Goal: Information Seeking & Learning: Learn about a topic

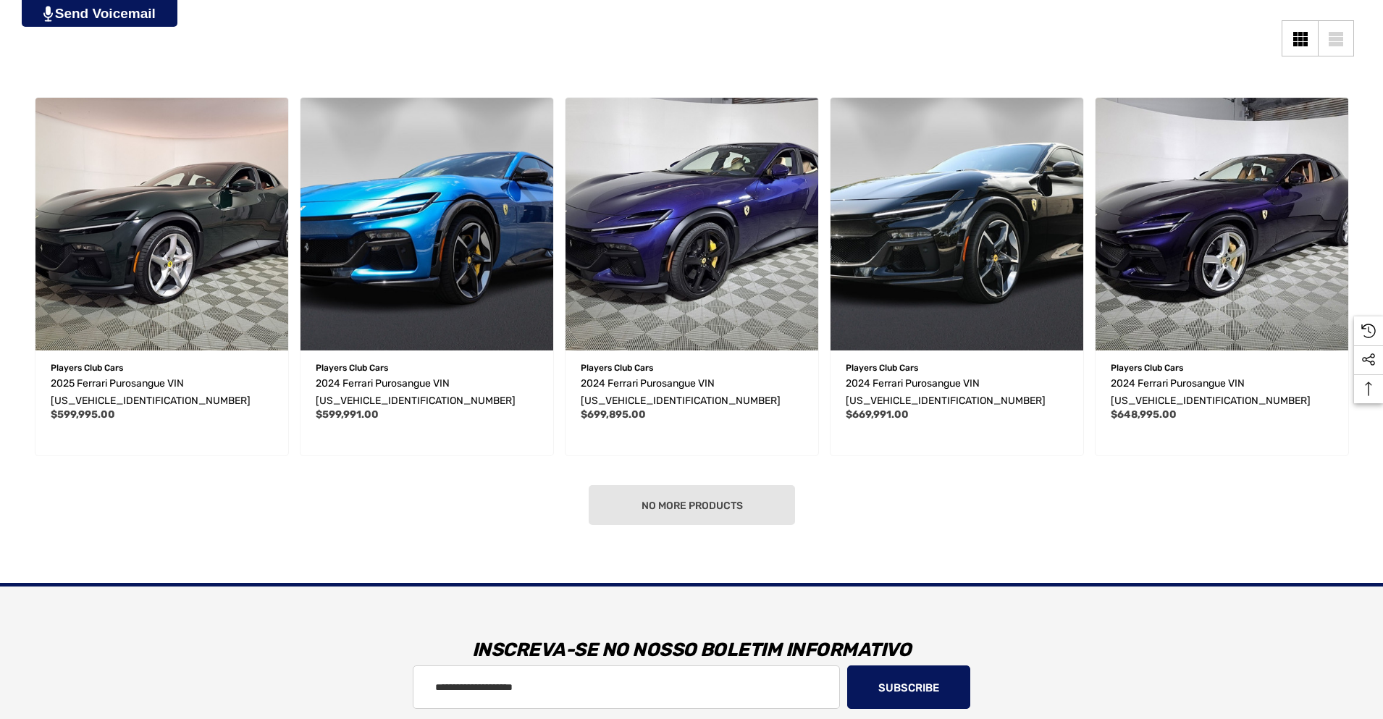
scroll to position [347, 0]
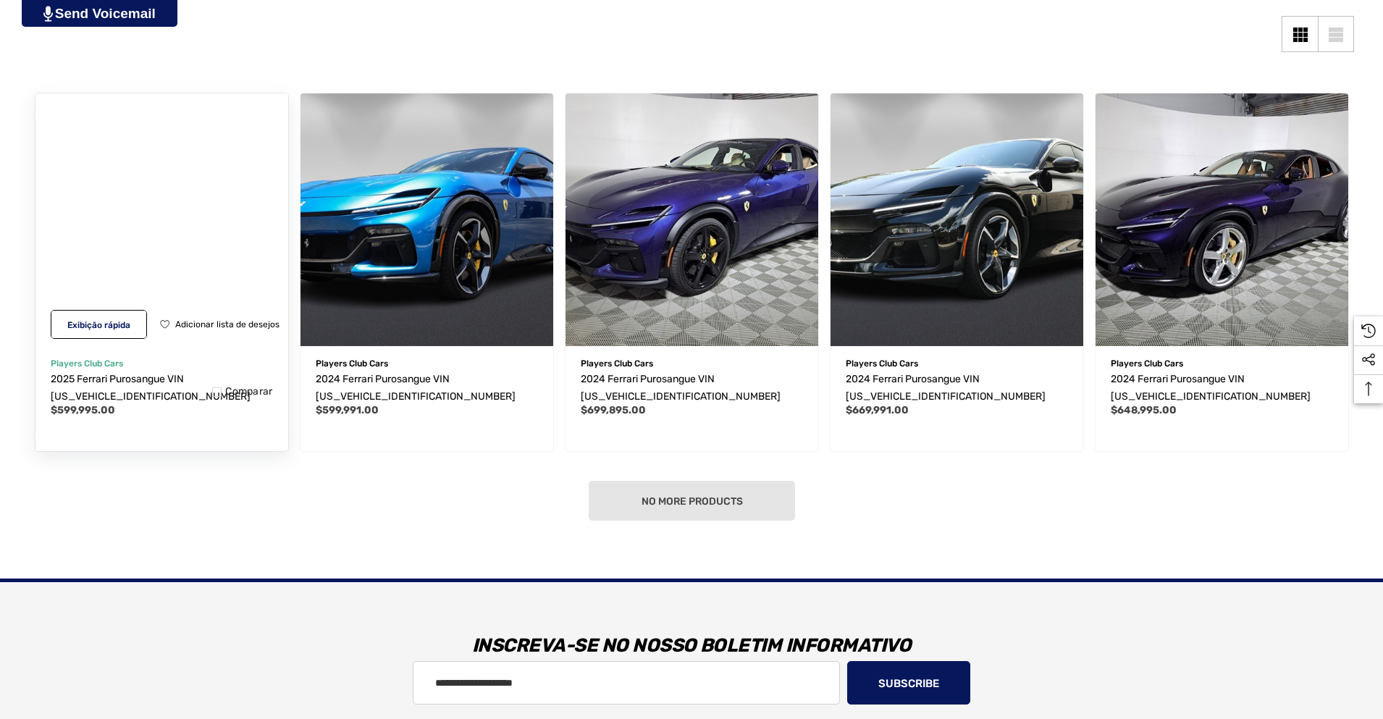
click at [80, 272] on img "2025 Ferrari Purosangue VIN ZSG06VTA9S0319580,$599,995.00\a" at bounding box center [161, 219] width 278 height 278
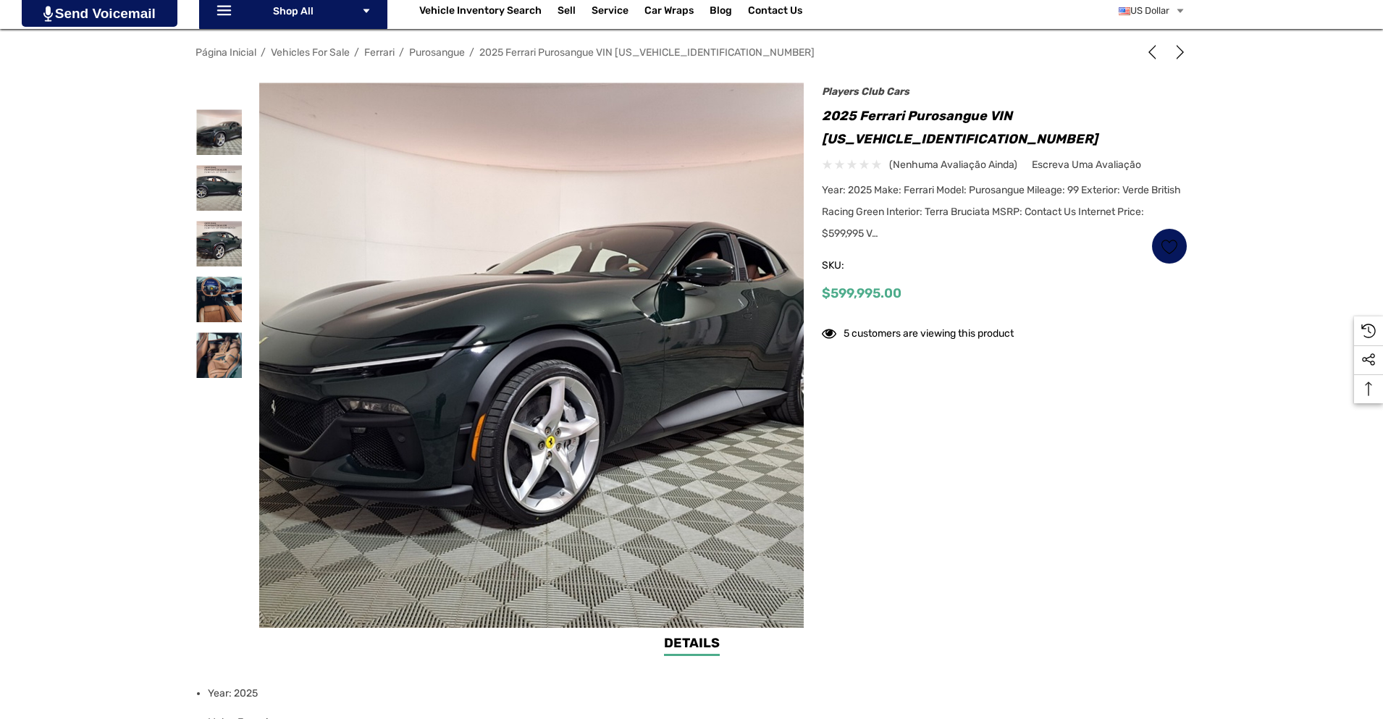
scroll to position [261, 0]
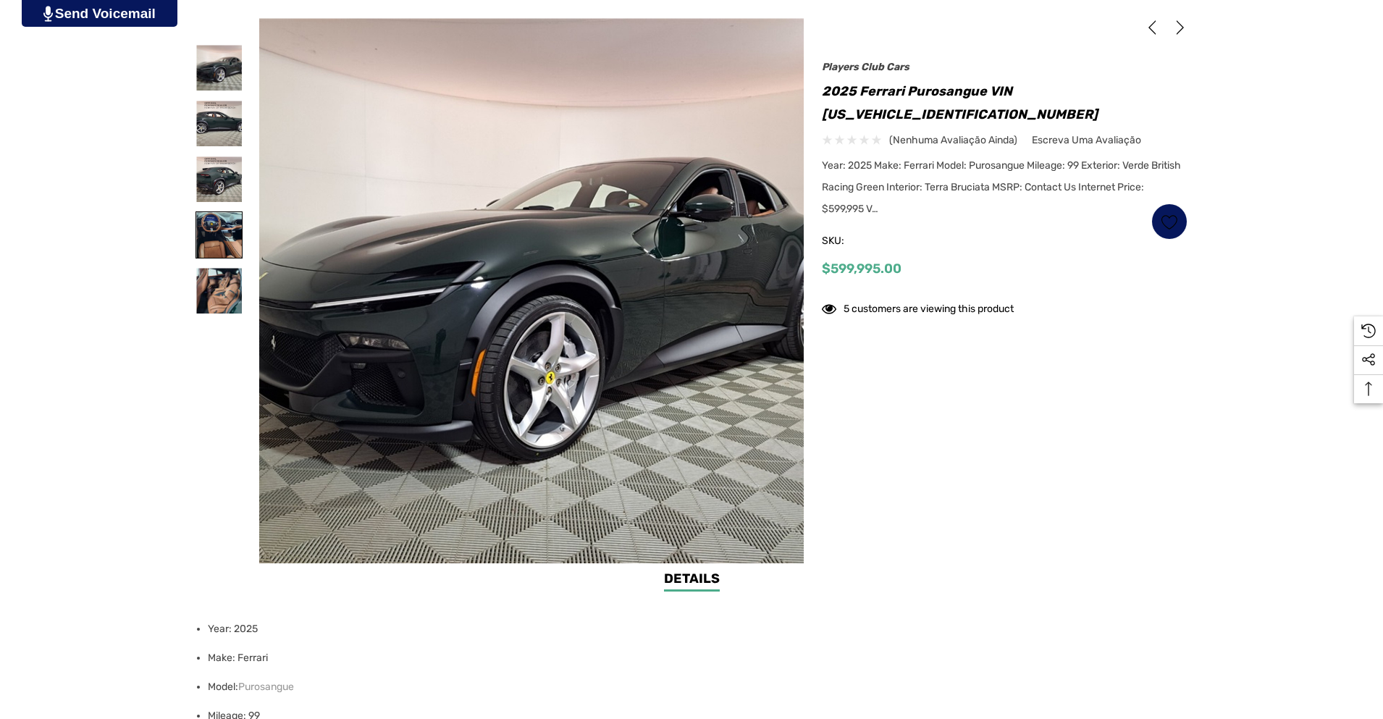
click at [219, 241] on img at bounding box center [219, 235] width 46 height 46
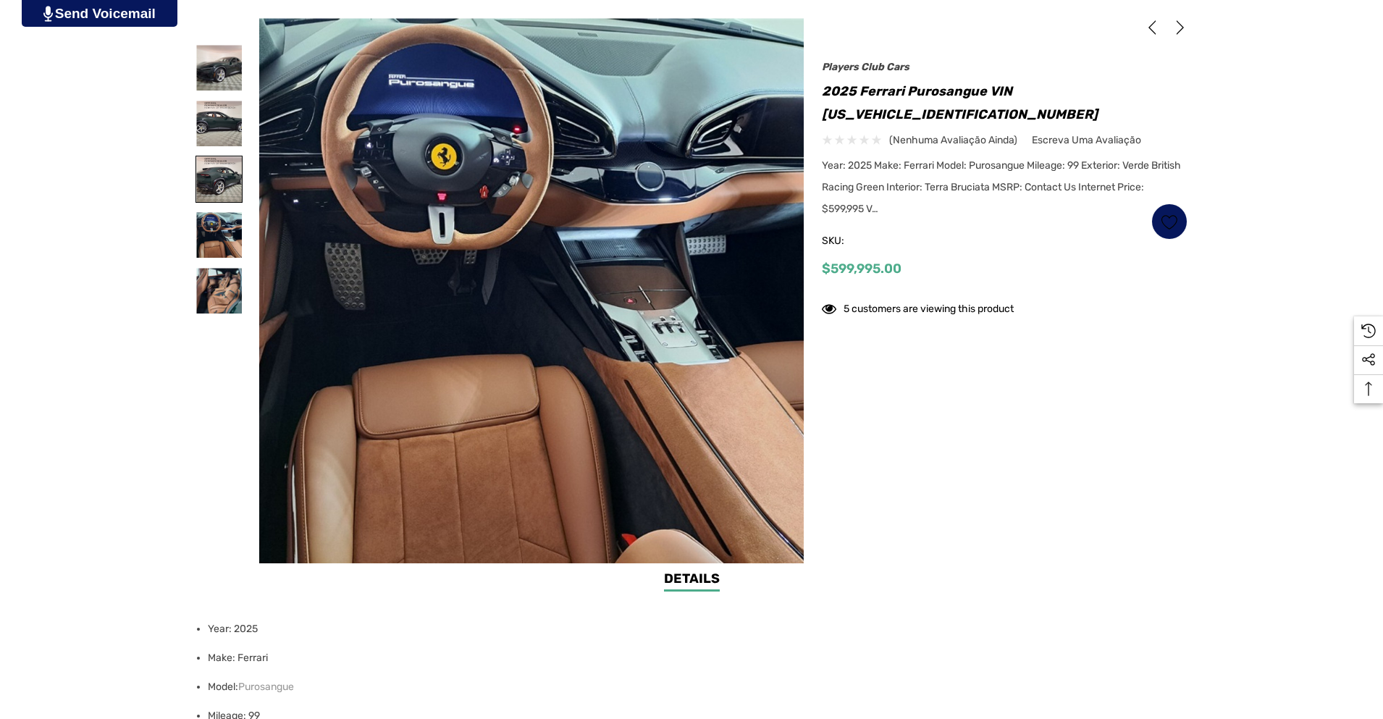
click at [214, 181] on img at bounding box center [219, 179] width 46 height 46
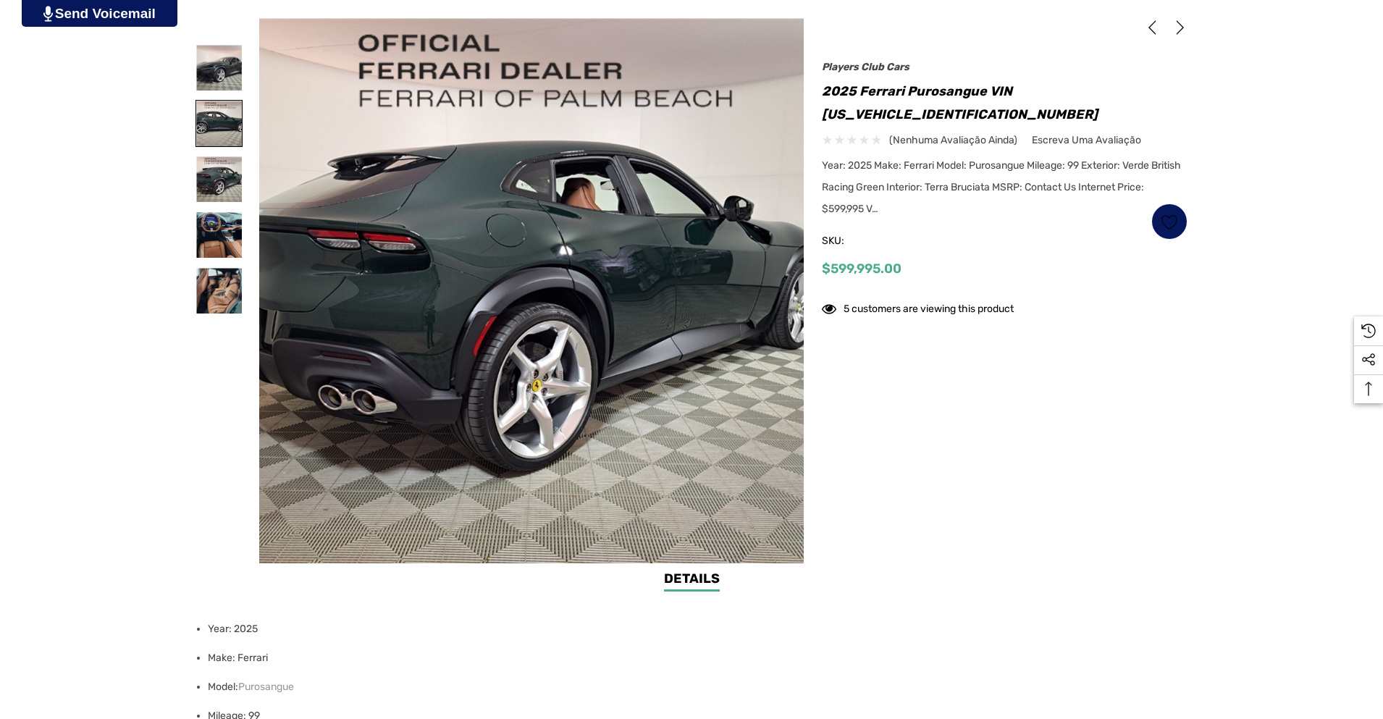
click at [208, 132] on img at bounding box center [219, 124] width 46 height 46
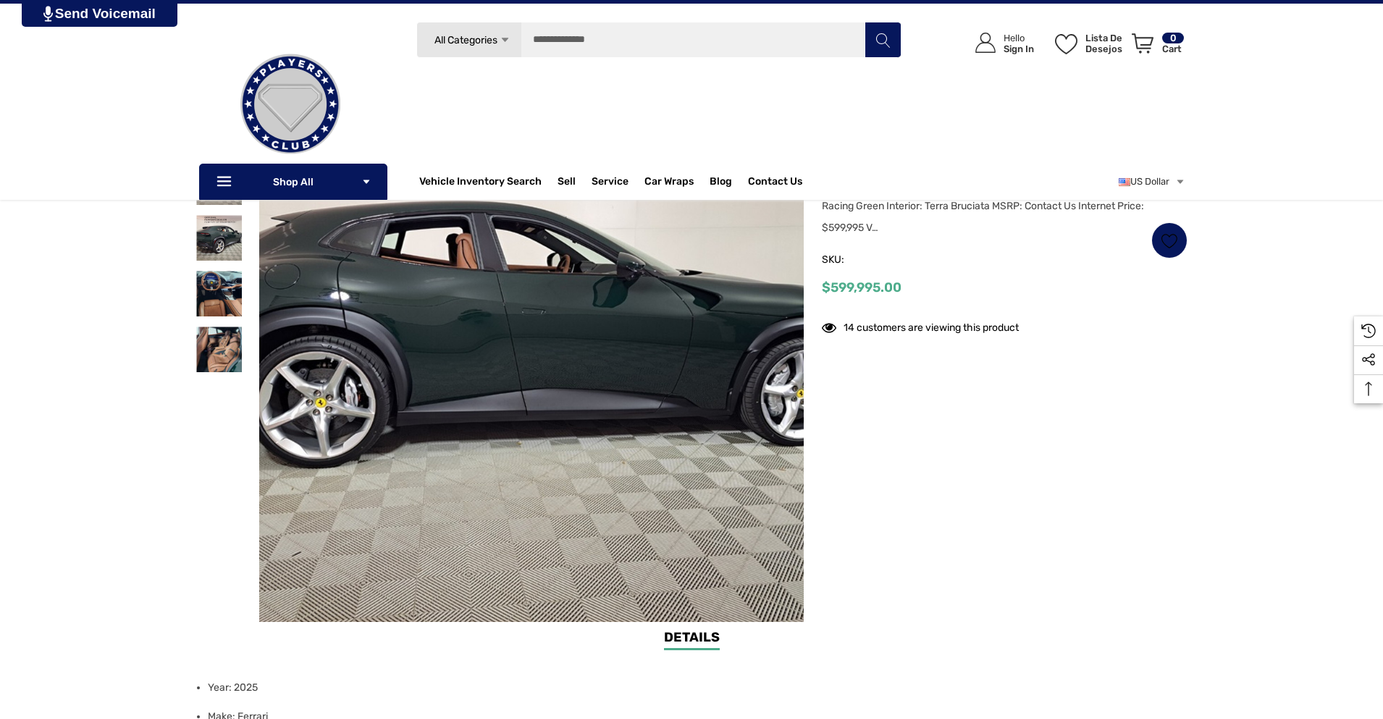
scroll to position [87, 0]
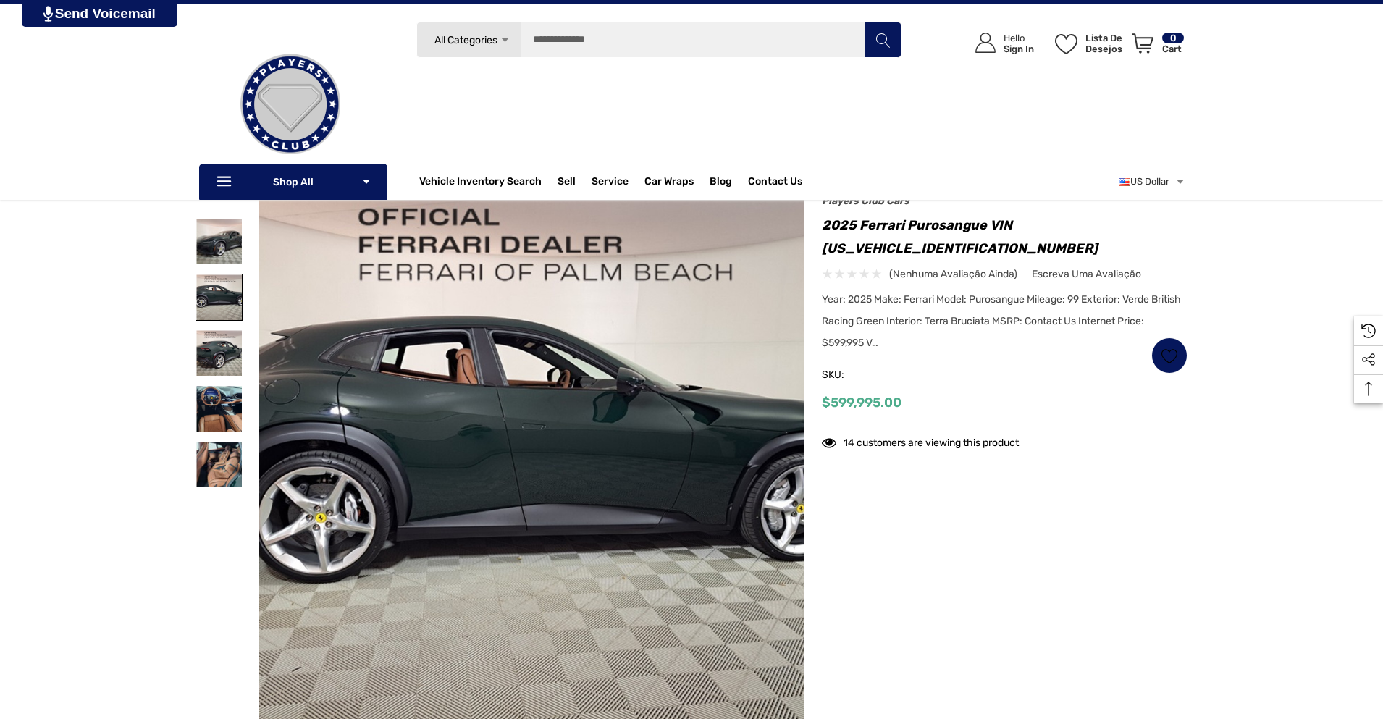
click at [211, 289] on img at bounding box center [219, 297] width 46 height 46
click at [200, 363] on img at bounding box center [219, 353] width 46 height 46
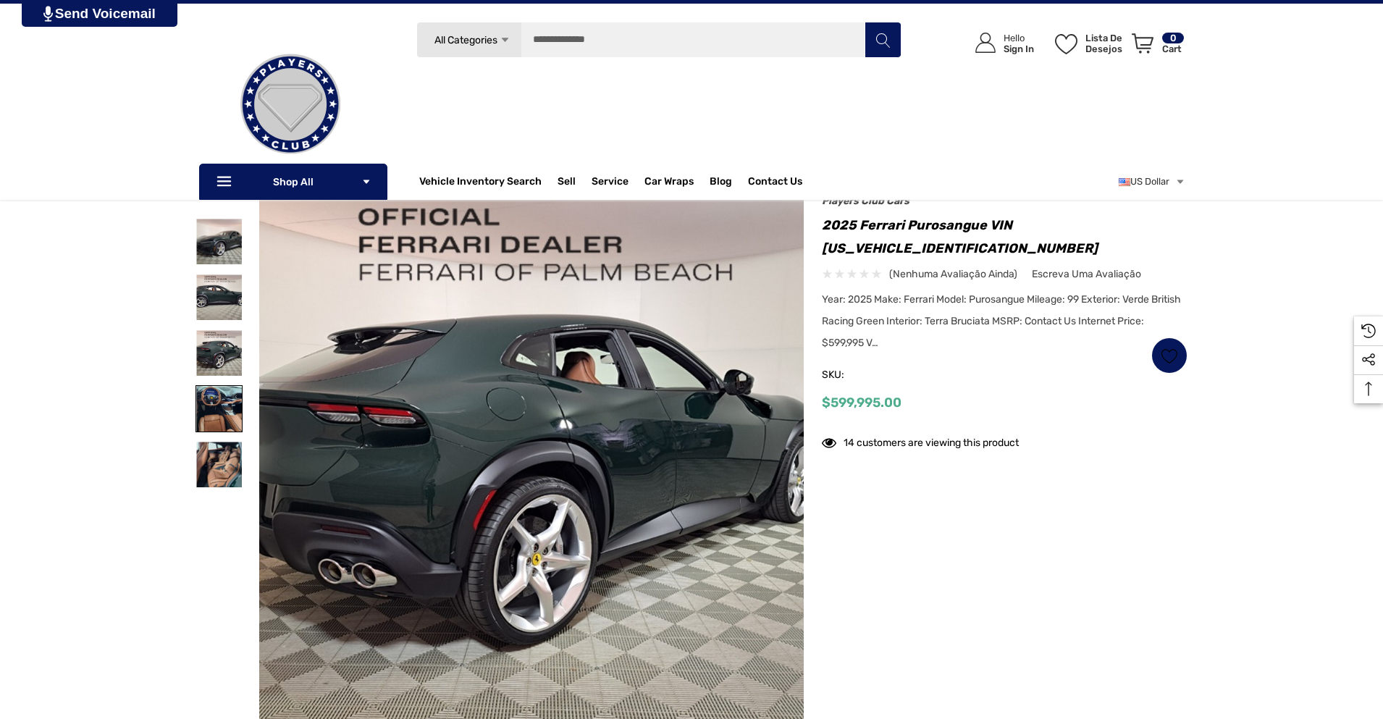
click at [215, 400] on img at bounding box center [219, 409] width 46 height 46
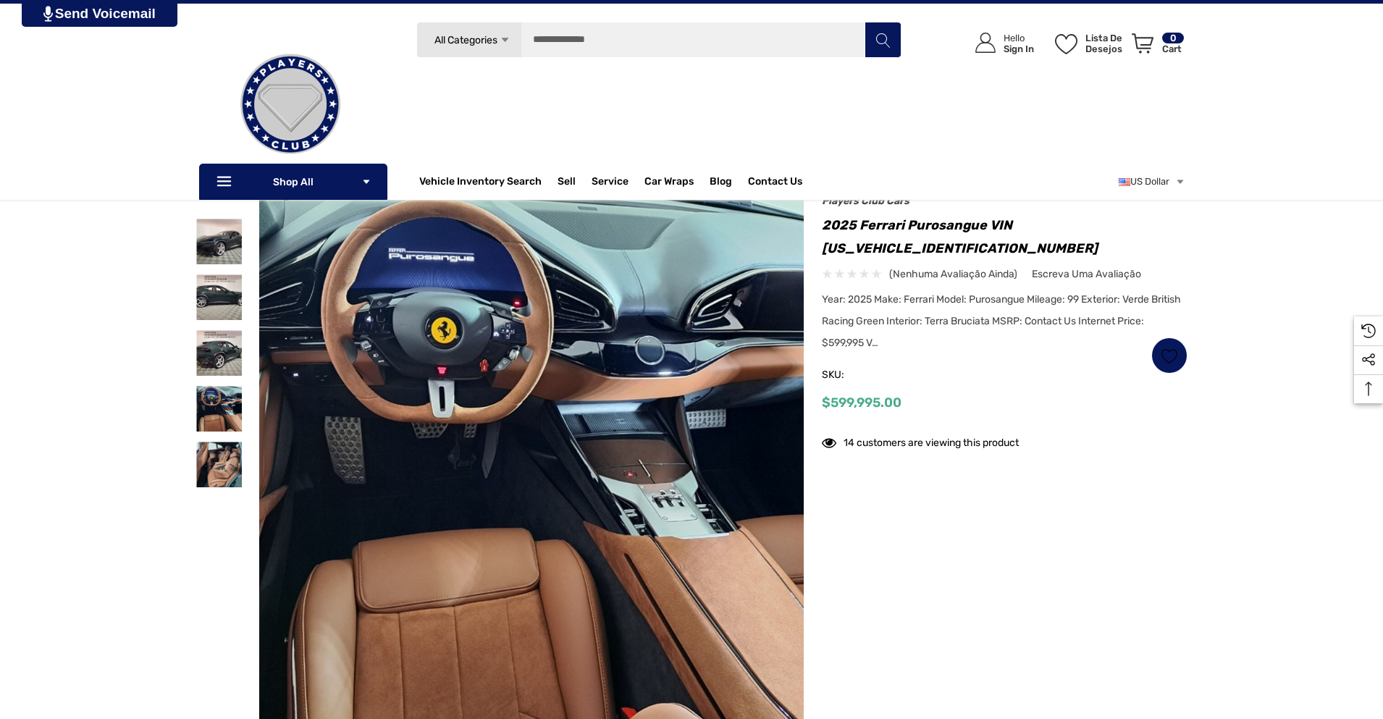
click at [217, 437] on div at bounding box center [218, 465] width 47 height 56
click at [195, 350] on link at bounding box center [218, 352] width 47 height 47
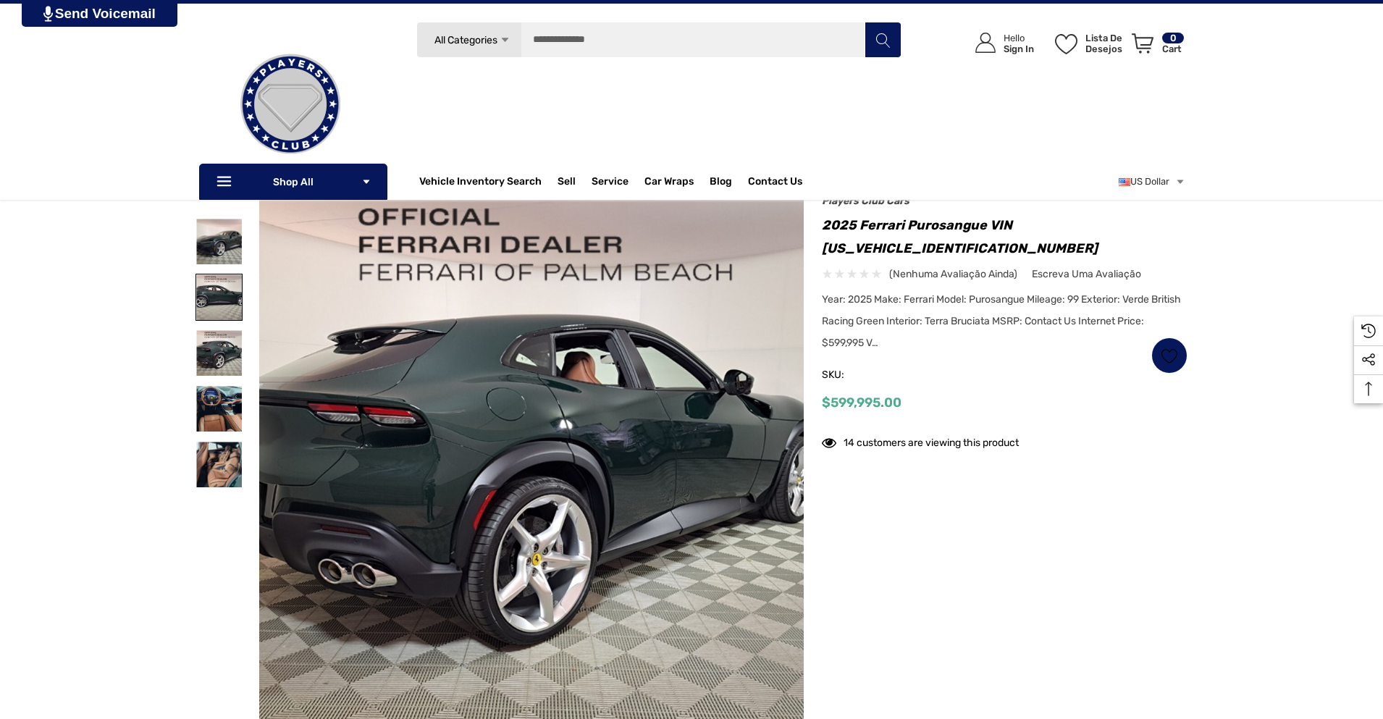
click at [216, 290] on img at bounding box center [219, 297] width 46 height 46
